Goal: Find specific page/section: Find specific page/section

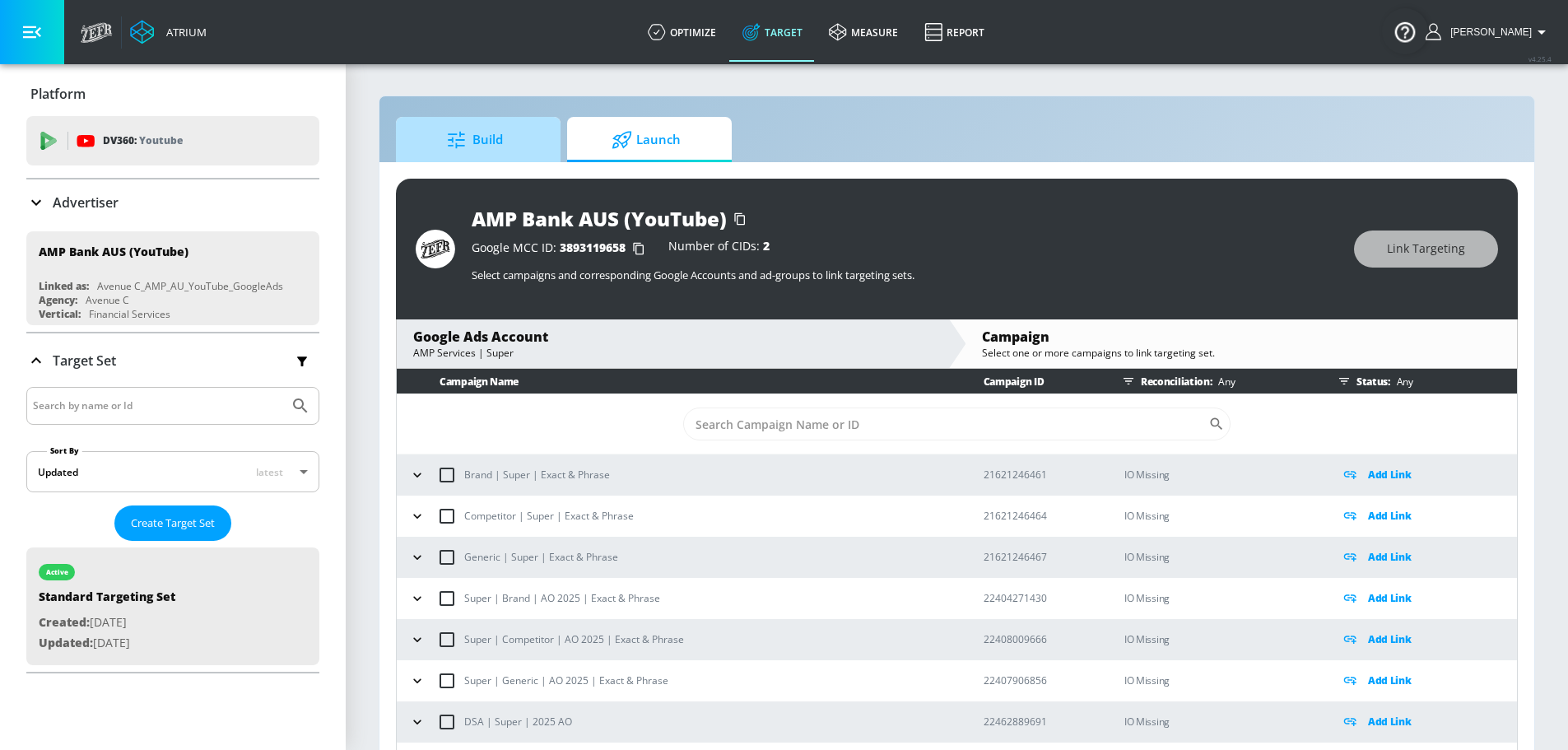
click at [501, 137] on span "Build" at bounding box center [475, 139] width 125 height 39
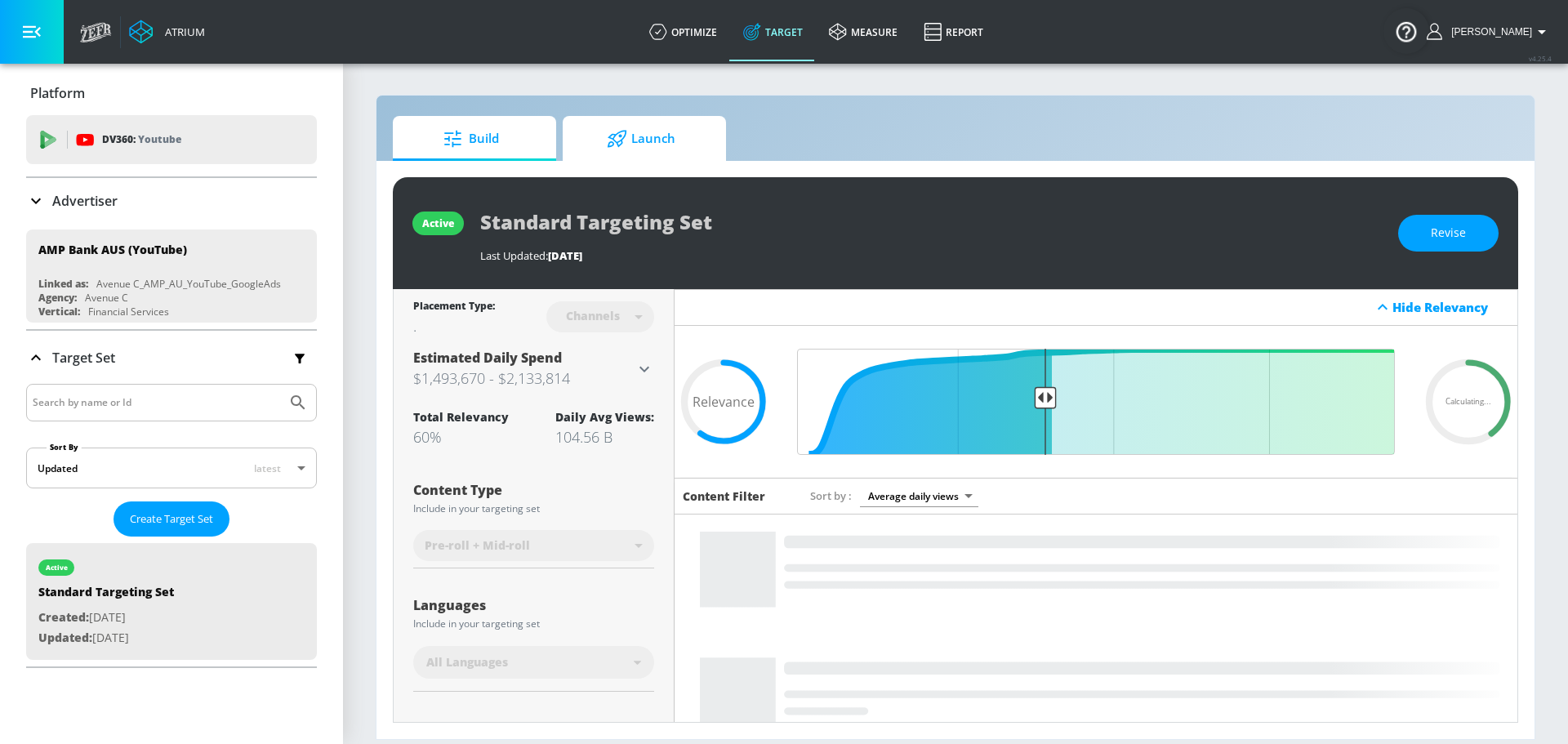
click at [623, 136] on icon at bounding box center [617, 139] width 20 height 18
